Goal: Task Accomplishment & Management: Complete application form

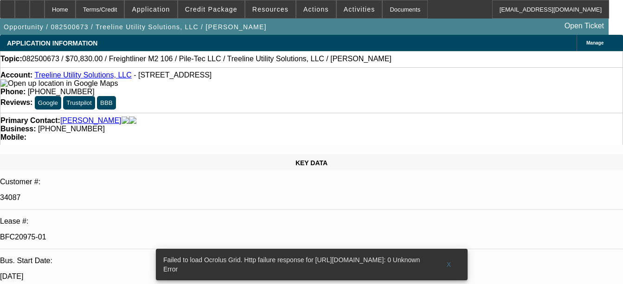
select select "0"
select select "2"
select select "0"
select select "2"
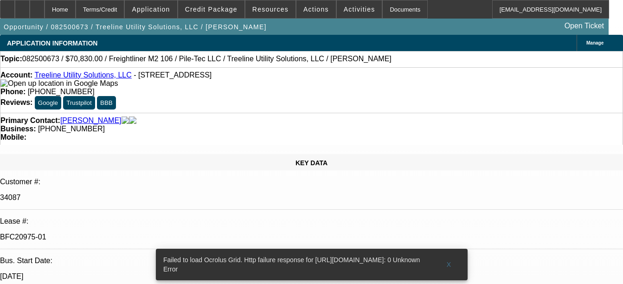
select select "0"
select select "2"
select select "0"
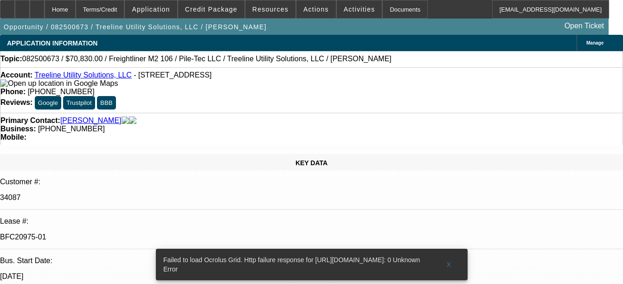
select select "2"
select select "0"
select select "1"
select select "2"
select select "6"
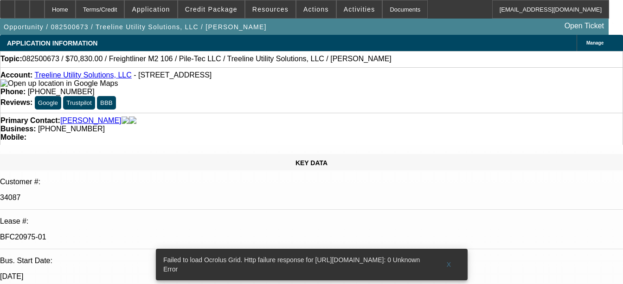
select select "1"
select select "2"
select select "6"
select select "1"
select select "2"
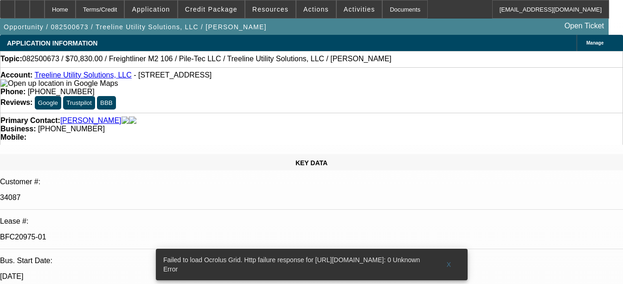
select select "6"
select select "1"
select select "2"
select select "6"
click at [397, 6] on div "Documents" at bounding box center [404, 9] width 45 height 19
